Goal: Learn about a topic

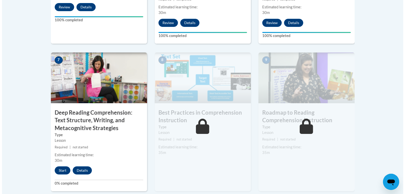
scroll to position [448, 0]
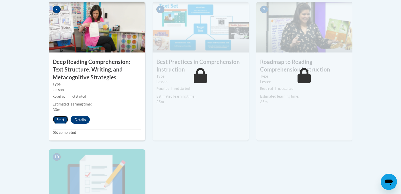
click at [60, 118] on button "Start" at bounding box center [61, 119] width 16 height 8
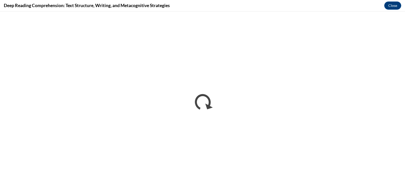
scroll to position [0, 0]
